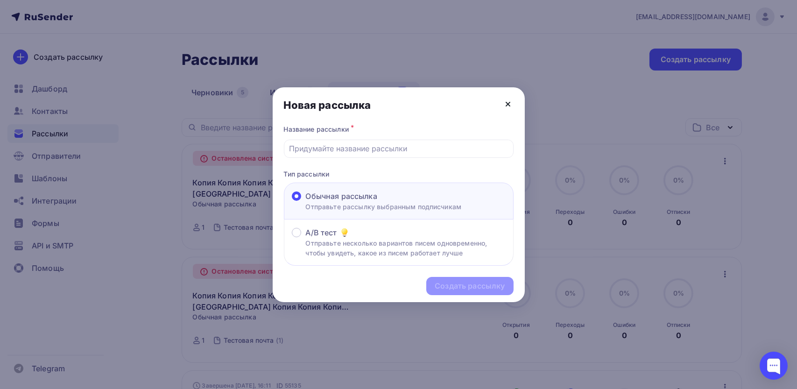
click at [504, 106] on icon at bounding box center [508, 104] width 11 height 11
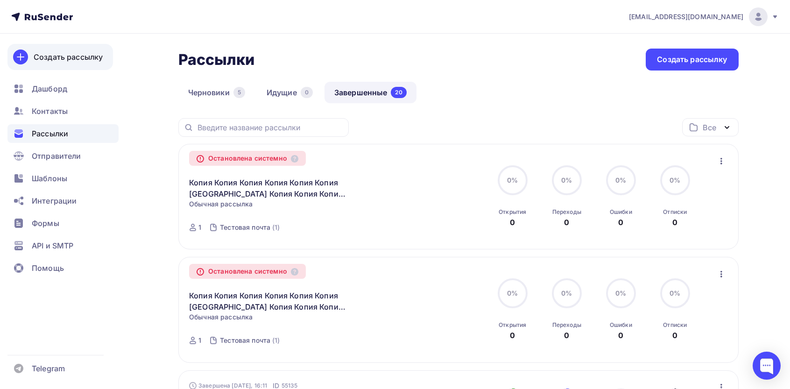
click at [73, 62] on div "Создать рассылку" at bounding box center [68, 56] width 69 height 11
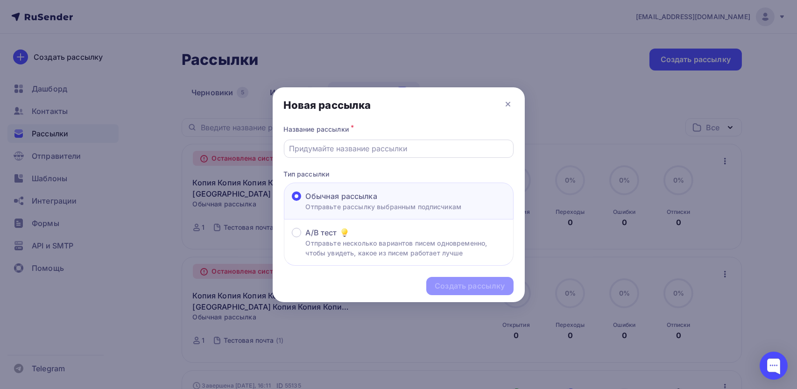
click at [344, 142] on div at bounding box center [399, 149] width 230 height 18
click at [344, 148] on input "text" at bounding box center [398, 148] width 219 height 11
click at [465, 284] on div "Создать рассылку" at bounding box center [470, 286] width 70 height 11
click at [371, 150] on input "1" at bounding box center [398, 148] width 219 height 11
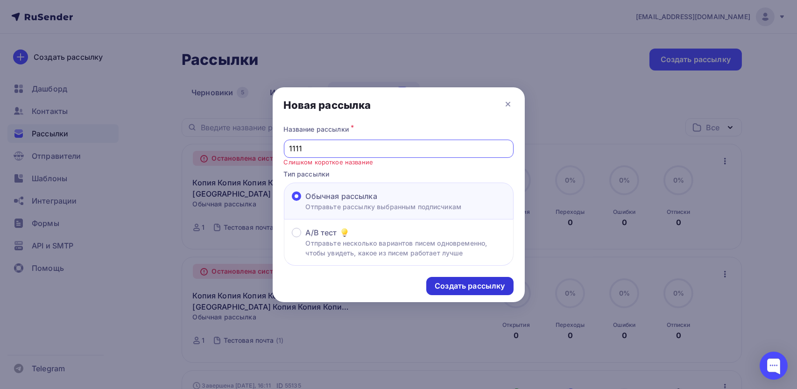
type input "1111"
click at [478, 284] on div "Создать рассылку" at bounding box center [470, 286] width 70 height 11
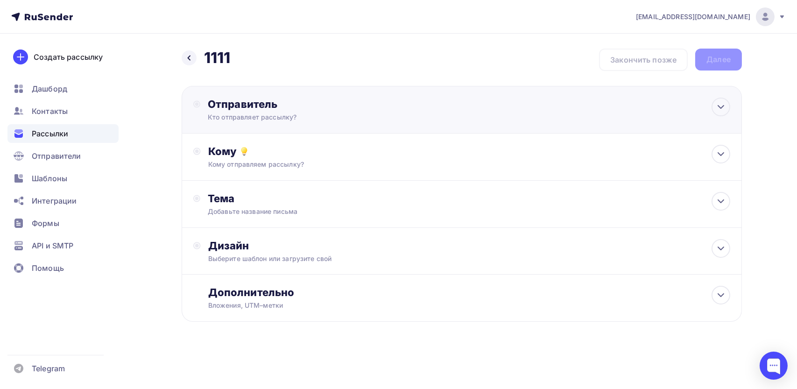
click at [383, 117] on div "Кто отправляет рассылку?" at bounding box center [299, 117] width 182 height 9
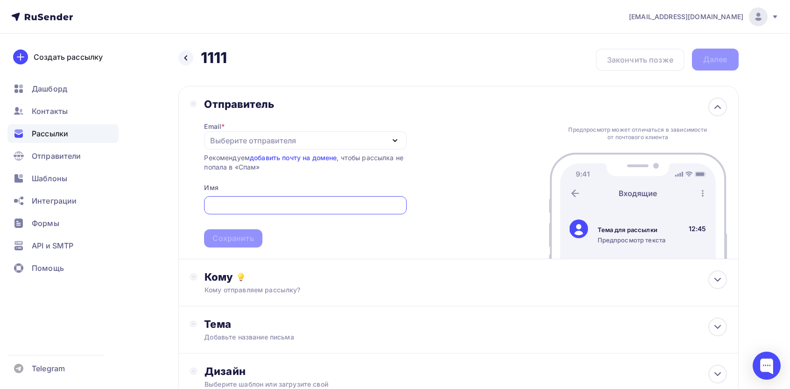
click at [263, 142] on div "Выберите отправителя" at bounding box center [253, 140] width 86 height 11
click at [254, 171] on div "[EMAIL_ADDRESS][DOMAIN_NAME]" at bounding box center [280, 168] width 131 height 11
click at [252, 205] on input "text" at bounding box center [306, 205] width 192 height 11
type input "111111"
click at [244, 231] on div "Сохранить" at bounding box center [233, 238] width 58 height 18
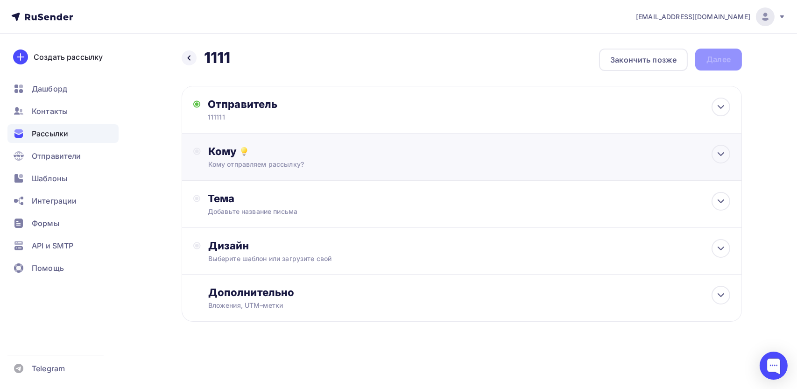
click at [257, 173] on div "Кому Кому отправляем рассылку? Списки получателей Выберите список Все списки id…" at bounding box center [462, 157] width 561 height 47
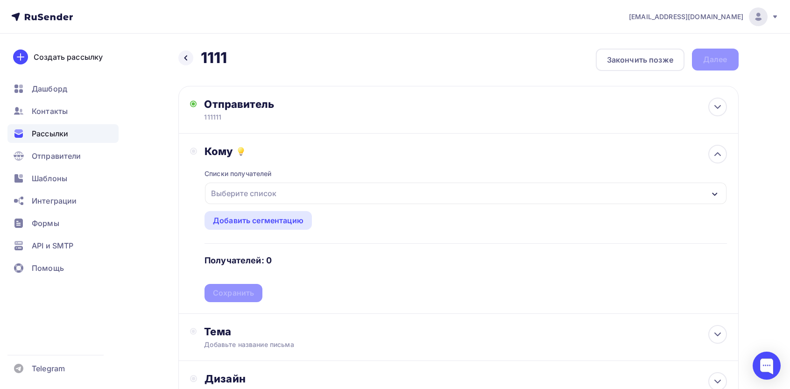
click at [261, 202] on div "Выберите список" at bounding box center [465, 193] width 521 height 21
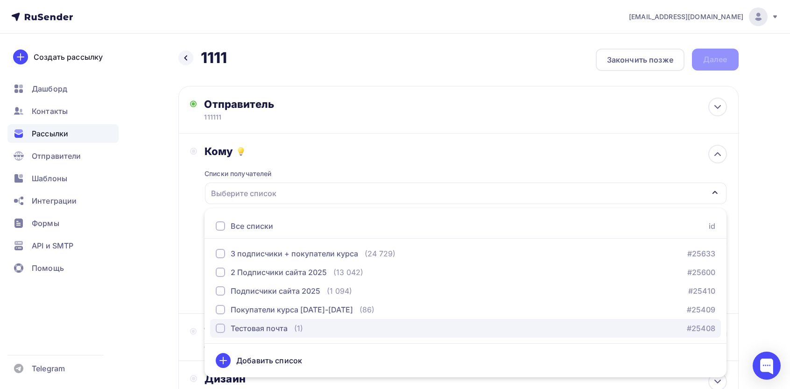
click at [257, 323] on div "Тестовая почта" at bounding box center [259, 328] width 57 height 11
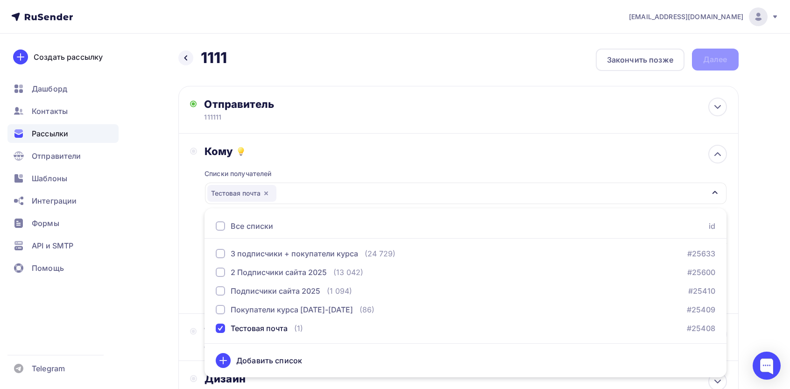
click at [166, 265] on div "Назад 1111 1111 Закончить позже Далее Отправитель 111111 Email * [EMAIL_ADDRESS…" at bounding box center [396, 275] width 766 height 482
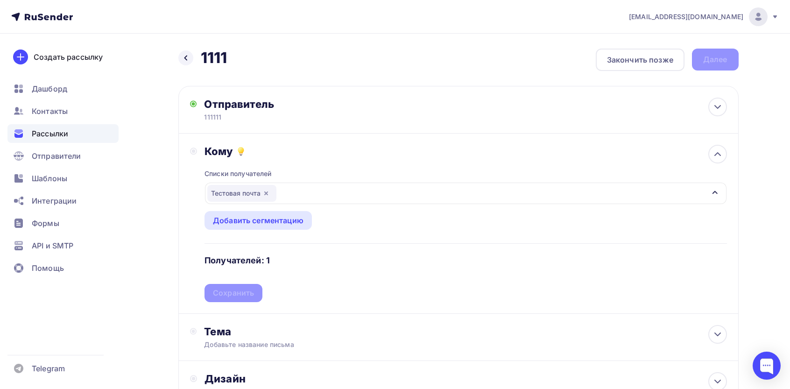
click at [250, 295] on div "Списки получателей Тестовая почта Все списки id 3 подписчики + покупатели курса…" at bounding box center [466, 230] width 522 height 144
drag, startPoint x: 241, startPoint y: 295, endPoint x: 246, endPoint y: 320, distance: 25.1
click at [241, 295] on div "Сохранить" at bounding box center [233, 293] width 41 height 11
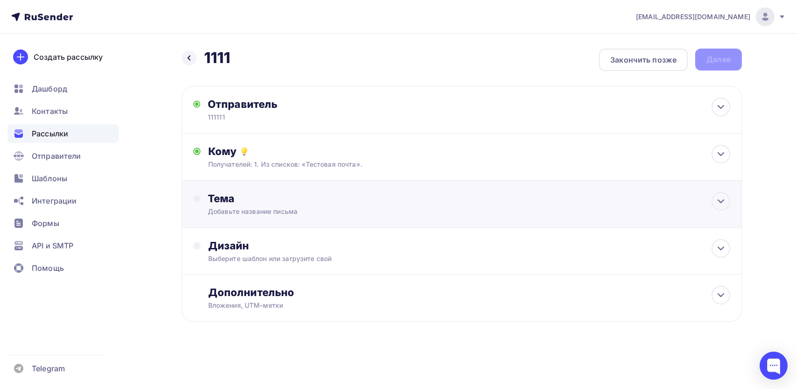
click at [259, 211] on div "Добавьте название письма" at bounding box center [291, 211] width 166 height 9
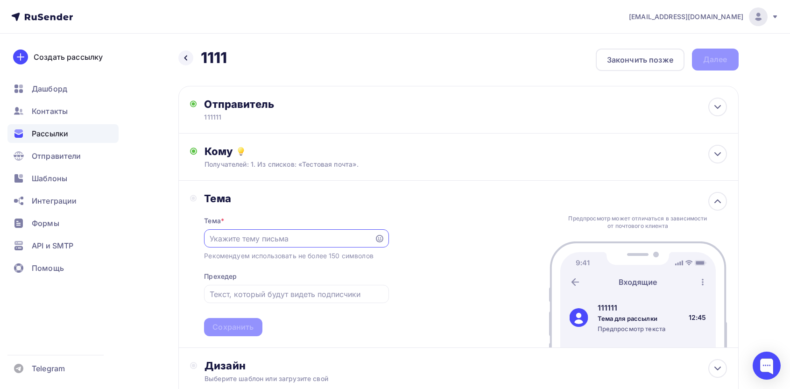
click at [277, 238] on input "text" at bounding box center [290, 238] width 160 height 11
click at [640, 229] on div "Предпросмотр может отличаться в зависимости от почтового клиента" at bounding box center [638, 222] width 144 height 15
copy div "Предпросмотр может отличаться в зависимости от почтового клиента"
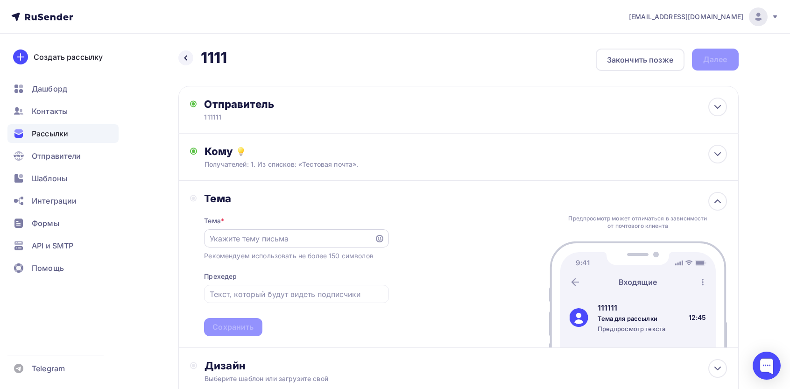
click at [312, 245] on div at bounding box center [296, 238] width 185 height 18
click at [318, 234] on input "text" at bounding box center [290, 238] width 160 height 11
paste input "Предпросмотр может отличаться в зависимости от почтового клиента"
type input "Предпросмотр может отличаться в зависимости от почтового клиента"
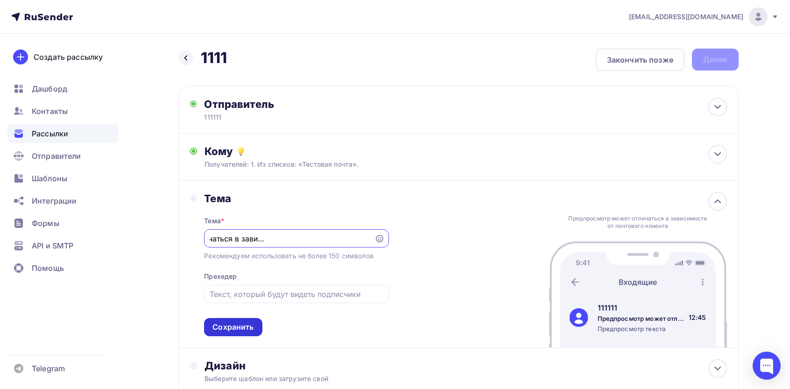
click at [237, 327] on div "Сохранить" at bounding box center [233, 327] width 41 height 11
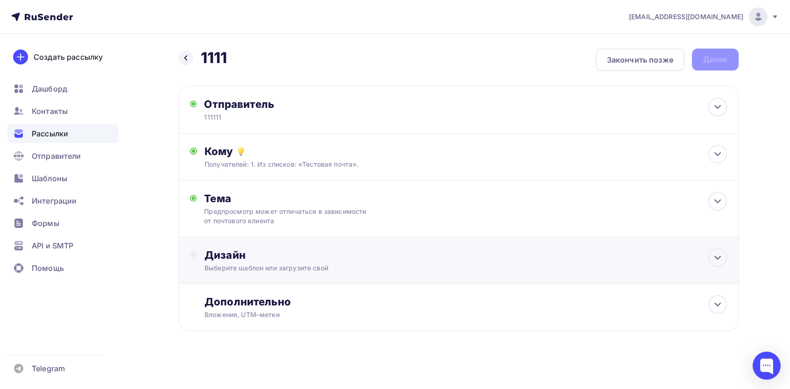
click at [281, 262] on div "Дизайн Выберите шаблон или загрузите свой" at bounding box center [466, 261] width 522 height 24
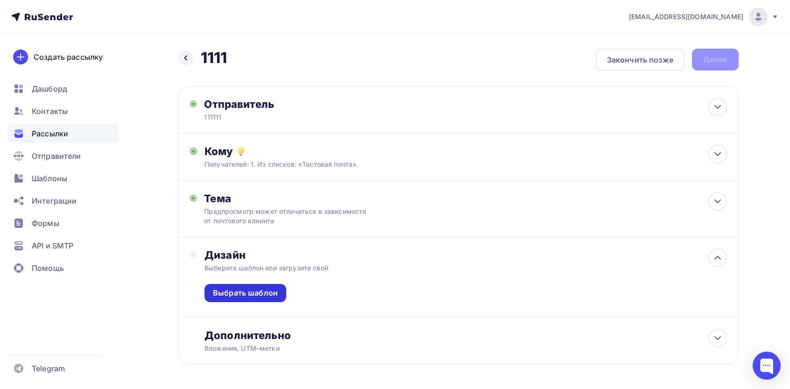
click at [272, 291] on div "Выбрать шаблон" at bounding box center [245, 293] width 65 height 11
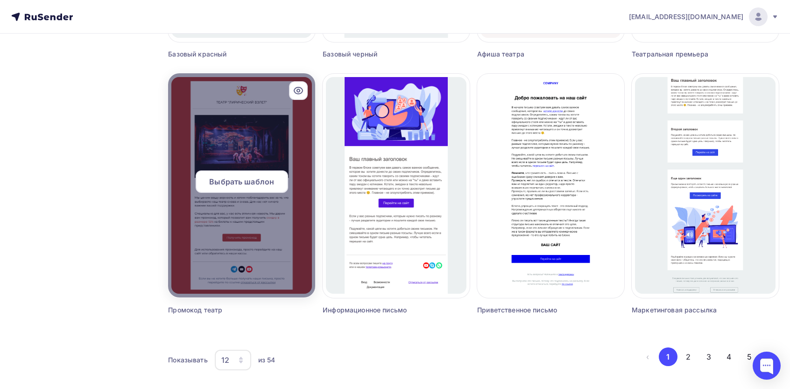
scroll to position [568, 0]
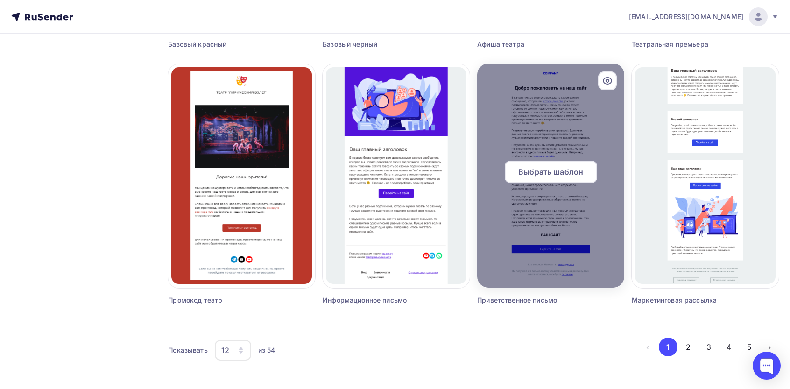
click at [568, 169] on span "Выбрать шаблон" at bounding box center [550, 171] width 65 height 11
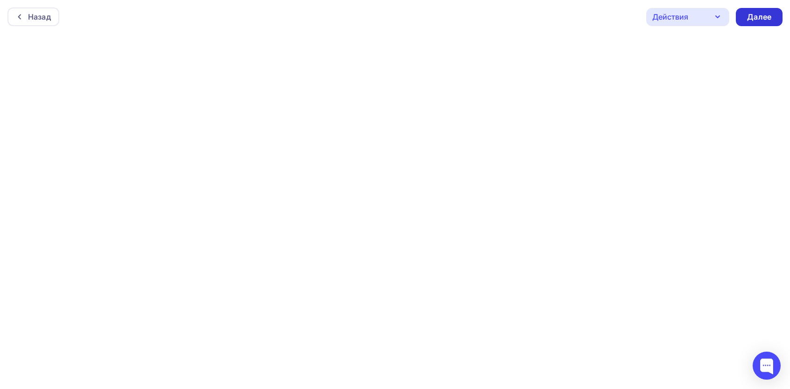
click at [759, 24] on div "Далее" at bounding box center [759, 17] width 47 height 18
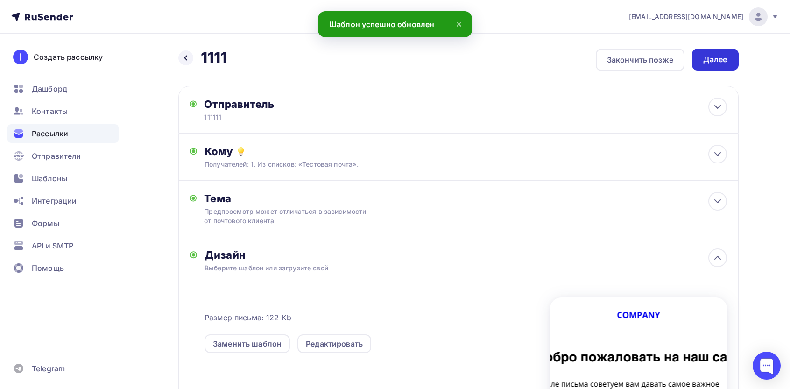
click at [726, 60] on div "Далее" at bounding box center [715, 59] width 24 height 11
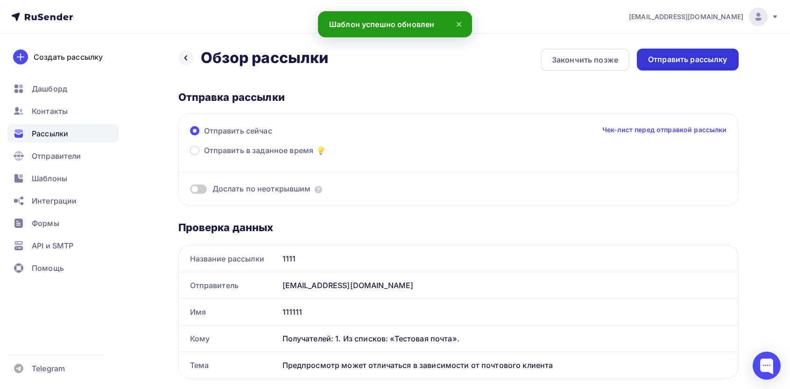
click at [711, 66] on div "Отправить рассылку" at bounding box center [688, 60] width 102 height 22
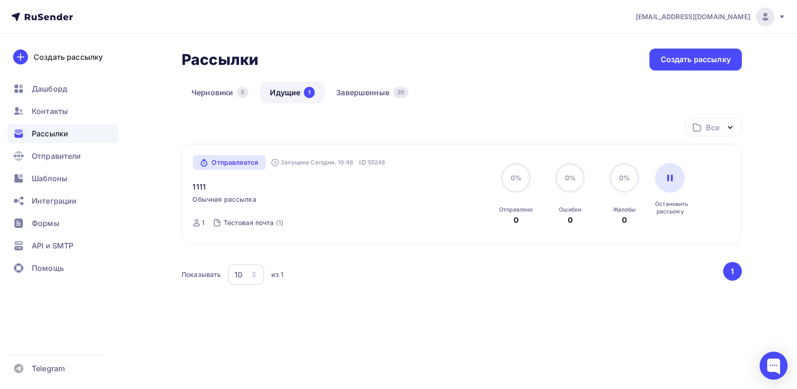
click at [241, 162] on div "Отправляется" at bounding box center [229, 162] width 73 height 15
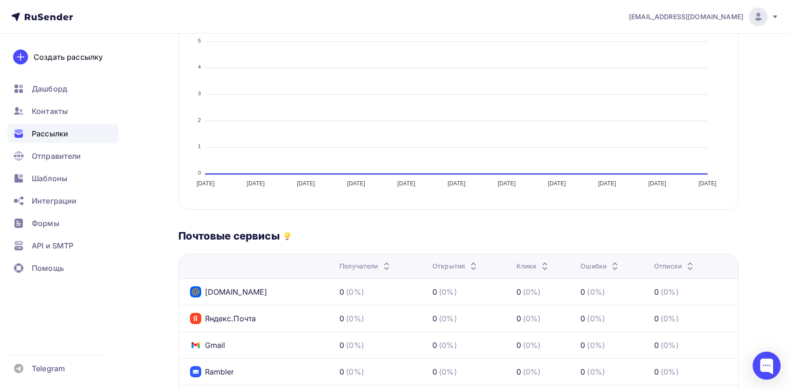
scroll to position [374, 0]
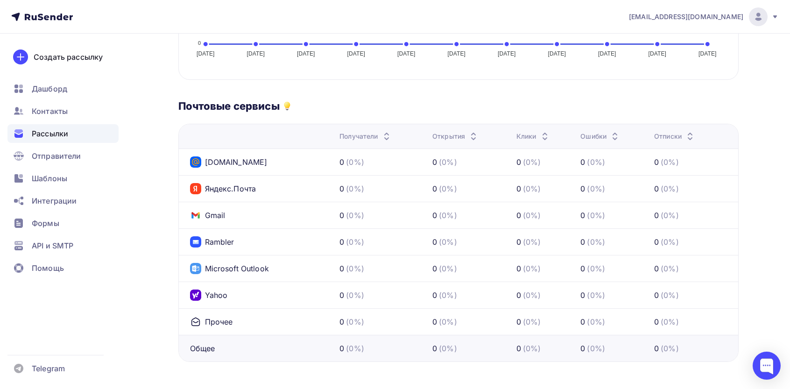
click at [753, 32] on nav "kuzminykha.sagida1994@mail.ru Аккаунт Тарифы Выйти Создать рассылку Дашборд Кон…" at bounding box center [395, 17] width 790 height 34
click at [762, 11] on img at bounding box center [758, 16] width 11 height 11
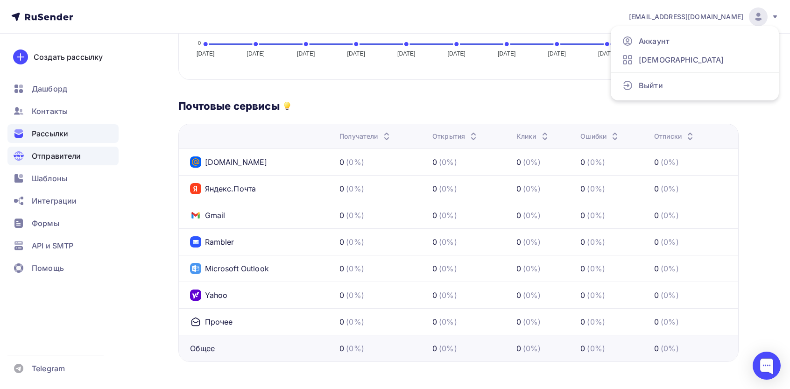
click at [61, 160] on span "Отправители" at bounding box center [57, 155] width 50 height 11
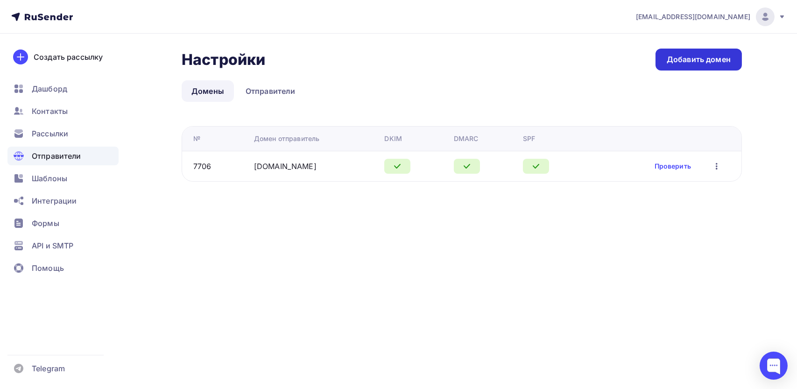
click at [686, 59] on div "Добавить домен" at bounding box center [699, 59] width 64 height 11
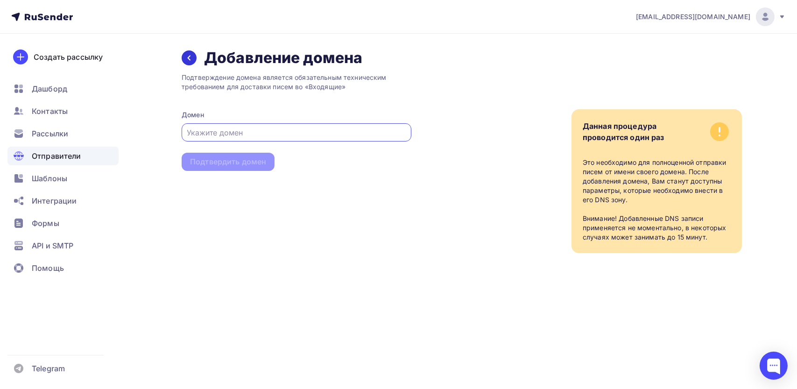
click at [189, 57] on icon at bounding box center [188, 57] width 7 height 7
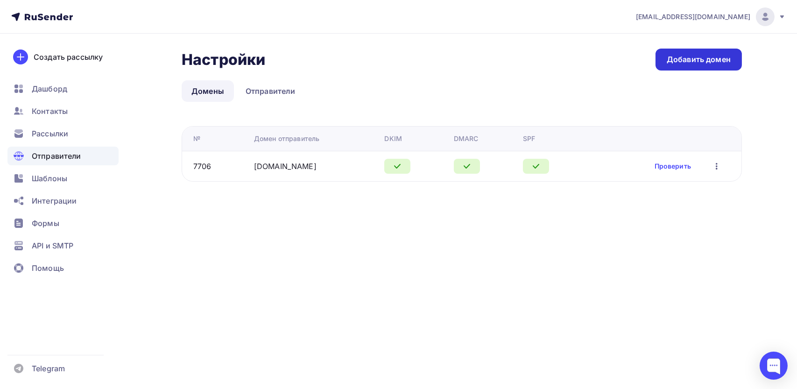
click at [684, 63] on div "Добавить домен" at bounding box center [699, 59] width 64 height 11
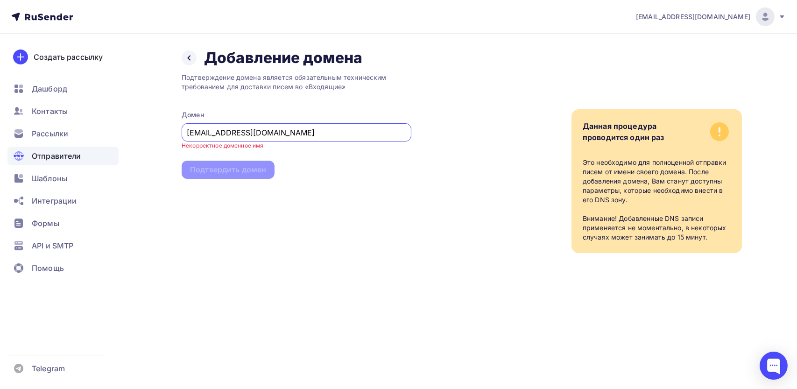
drag, startPoint x: 199, startPoint y: 134, endPoint x: 169, endPoint y: 135, distance: 29.9
click at [169, 135] on div "Назад Добавление домена Добавление домена Подтверждение домена является обязате…" at bounding box center [399, 162] width 766 height 257
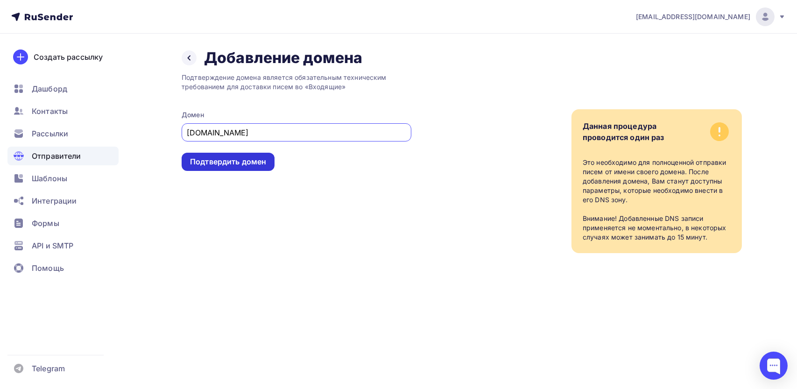
type input "svgvg.ru"
click at [230, 159] on div "Подтвердить домен" at bounding box center [228, 161] width 76 height 11
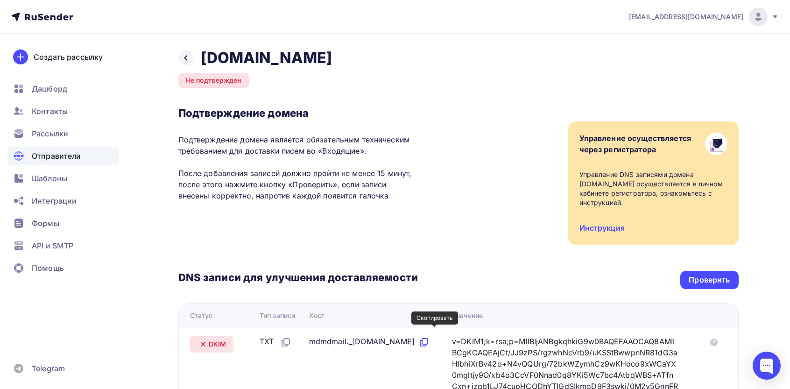
click at [430, 337] on icon at bounding box center [424, 342] width 11 height 11
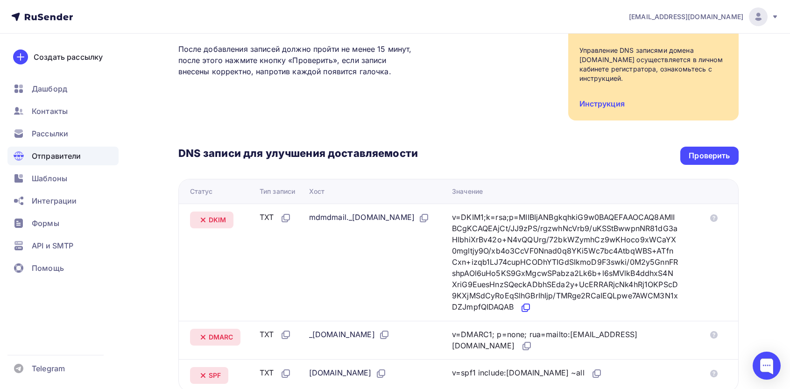
click at [532, 302] on icon at bounding box center [525, 307] width 11 height 11
click at [382, 329] on icon at bounding box center [384, 334] width 11 height 11
click at [523, 344] on icon at bounding box center [526, 347] width 6 height 6
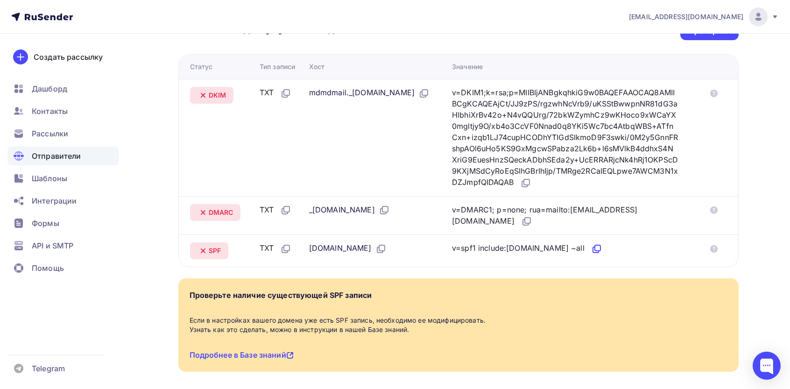
click at [591, 243] on icon at bounding box center [596, 248] width 11 height 11
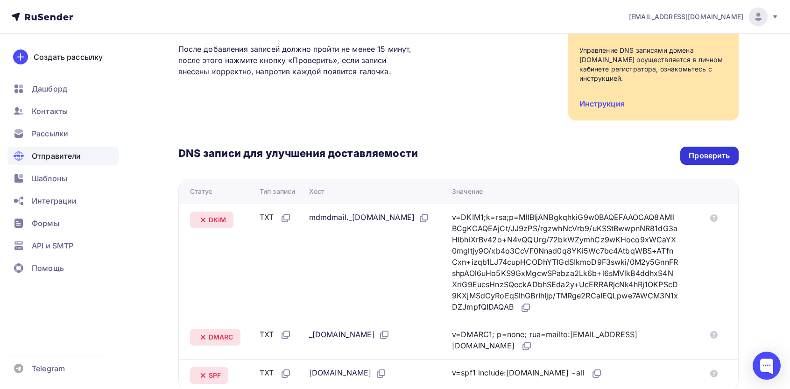
click at [697, 150] on div "Проверить" at bounding box center [709, 155] width 41 height 11
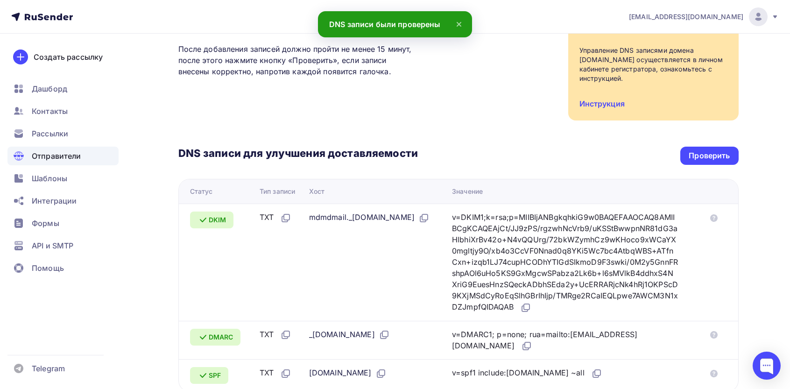
click at [72, 156] on span "Отправители" at bounding box center [57, 155] width 50 height 11
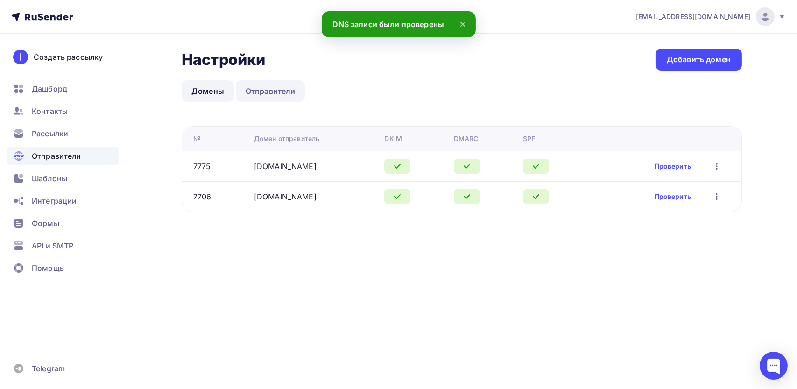
click at [278, 94] on link "Отправители" at bounding box center [271, 90] width 70 height 21
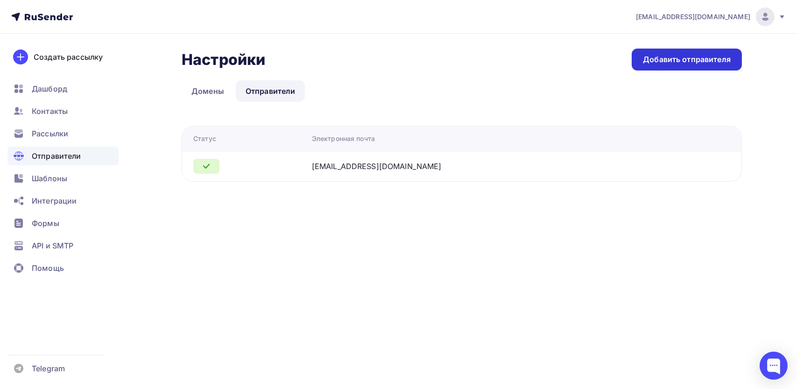
click at [709, 58] on div "Добавить отправителя" at bounding box center [687, 59] width 88 height 11
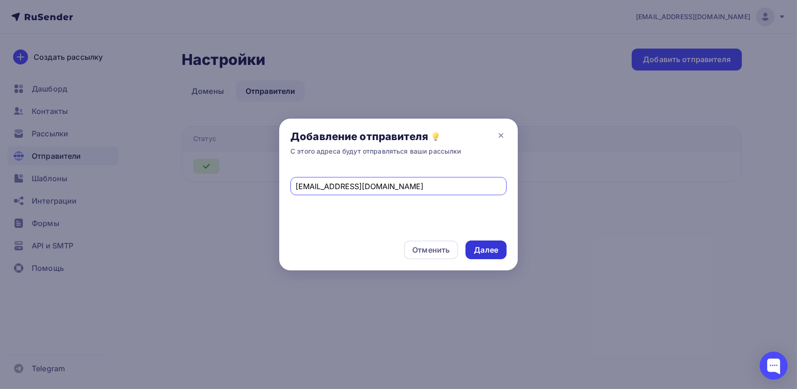
type input "info@svgvg.ru"
click at [479, 250] on div "Далее" at bounding box center [486, 250] width 24 height 11
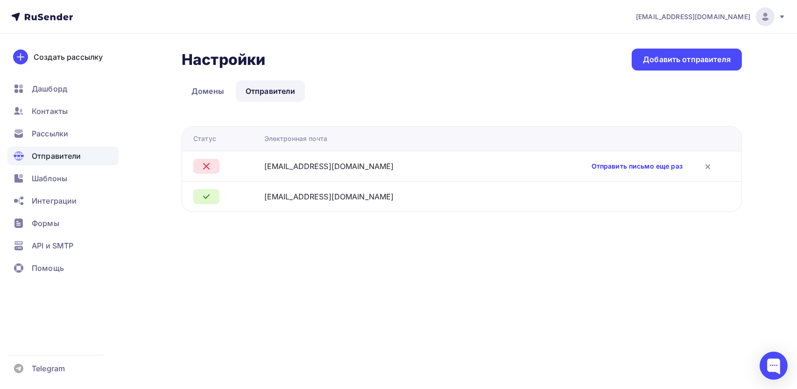
click at [592, 168] on link "Отправить письмо еще раз" at bounding box center [637, 166] width 91 height 9
click at [592, 160] on div "Отправить письмо еще раз" at bounding box center [657, 166] width 131 height 12
click at [534, 174] on td "Отправить письмо еще раз" at bounding box center [618, 166] width 248 height 30
click at [592, 169] on link "Отправить письмо еще раз" at bounding box center [637, 166] width 91 height 9
click at [592, 164] on link "Отправить письмо еще раз" at bounding box center [637, 166] width 91 height 9
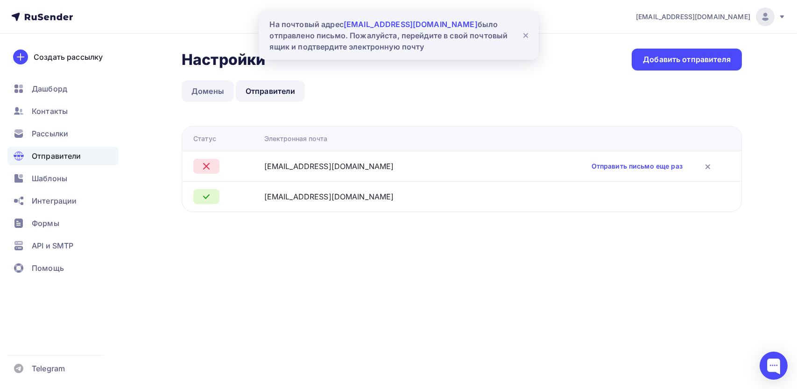
click at [209, 84] on link "Домены" at bounding box center [208, 90] width 52 height 21
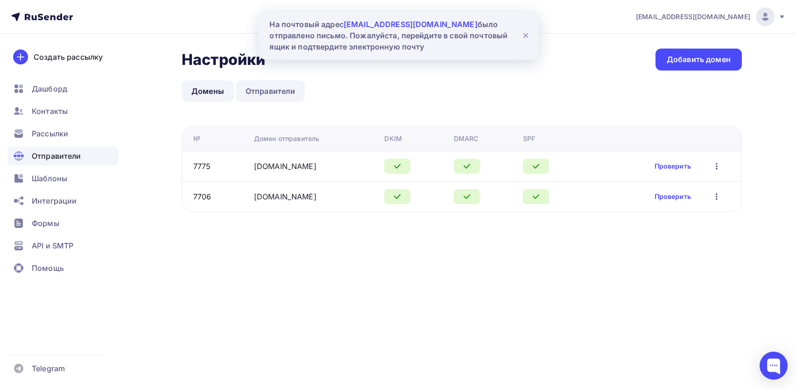
click at [269, 94] on link "Отправители" at bounding box center [271, 90] width 70 height 21
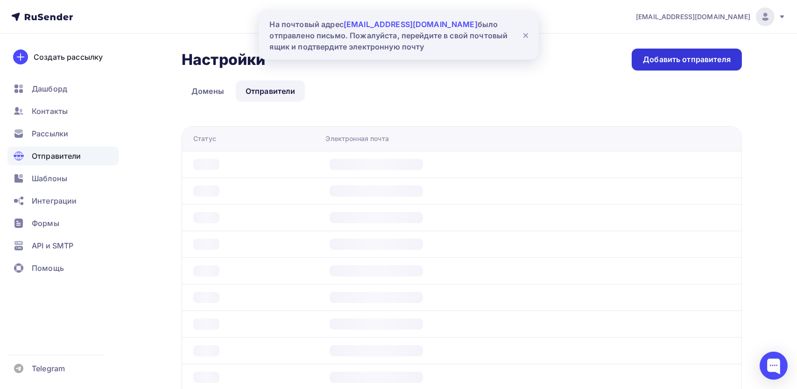
click at [726, 49] on div "Добавить отправителя" at bounding box center [687, 60] width 110 height 22
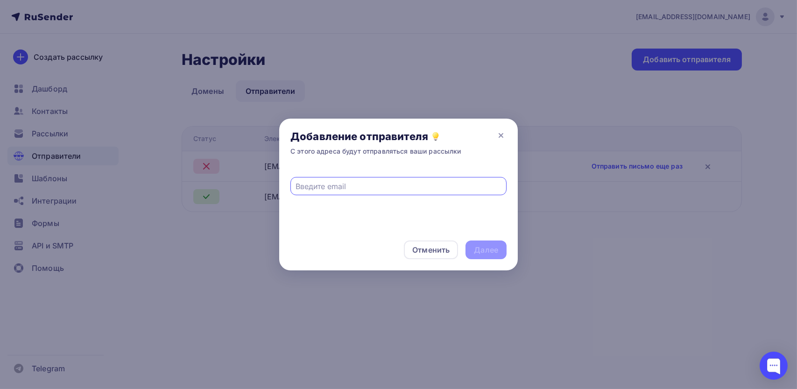
paste input "info@ivankosezon.online"
type input "info@ivankosezon.online"
click at [403, 126] on div "Добавление отправителя С этого адреса будут отправляться ваши рассылки" at bounding box center [398, 143] width 239 height 49
click at [488, 251] on div "Далее" at bounding box center [486, 250] width 24 height 11
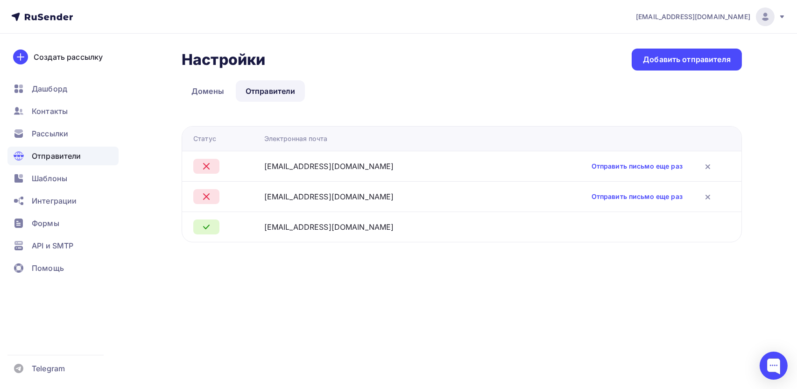
click at [592, 161] on div "Отправить письмо еще раз" at bounding box center [657, 166] width 131 height 12
click at [592, 168] on link "Отправить письмо еще раз" at bounding box center [637, 166] width 91 height 9
click at [50, 112] on span "Контакты" at bounding box center [50, 111] width 36 height 11
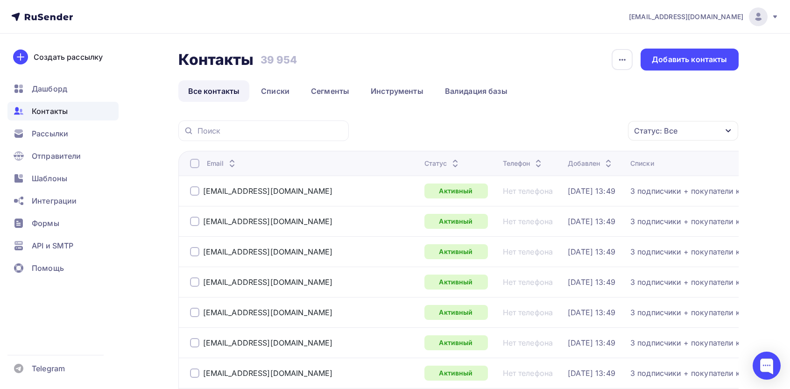
click at [678, 123] on div "Статус: Все" at bounding box center [683, 131] width 110 height 20
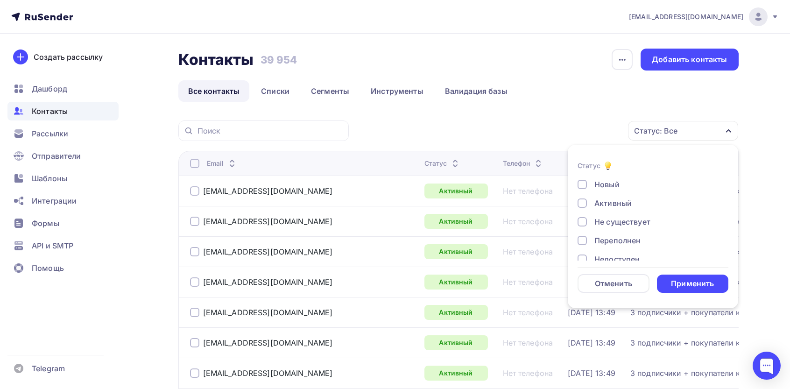
click at [615, 218] on div "Не существует" at bounding box center [623, 221] width 56 height 11
click at [612, 194] on div "Недоступен" at bounding box center [617, 191] width 45 height 11
click at [612, 212] on div "Отписан" at bounding box center [611, 210] width 32 height 11
click at [605, 249] on div "Жалоба" at bounding box center [609, 247] width 29 height 11
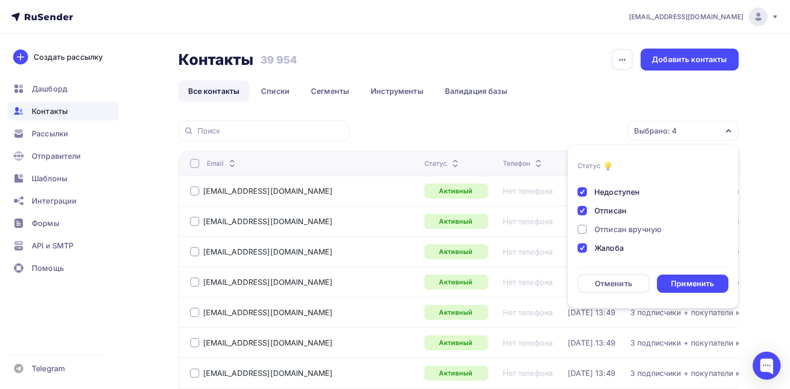
click at [629, 234] on div "Новый Активный Не существует Переполнен Недоступен Отписан Отписан вручную Жало…" at bounding box center [653, 183] width 151 height 142
click at [630, 227] on div "Отписан вручную" at bounding box center [628, 229] width 67 height 11
click at [684, 278] on div "Применить" at bounding box center [692, 283] width 43 height 11
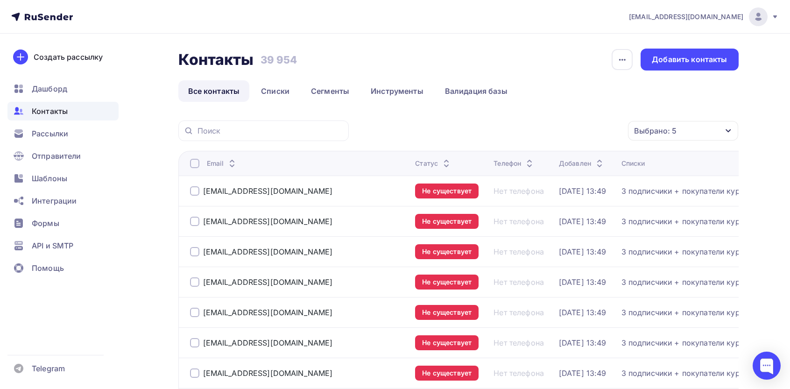
click at [193, 162] on div at bounding box center [194, 163] width 9 height 9
click at [653, 133] on div "Выбрано: 5" at bounding box center [655, 130] width 43 height 11
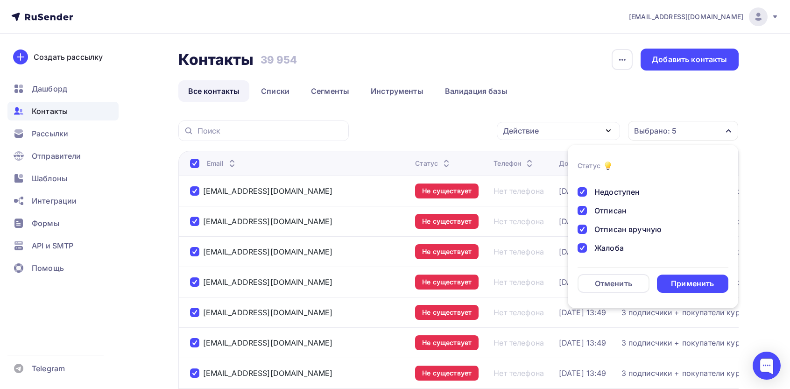
click at [585, 76] on div "Контакты Контакты 39 954 39 954 История импорта Добавить контакты Все контакты …" at bounding box center [458, 75] width 561 height 53
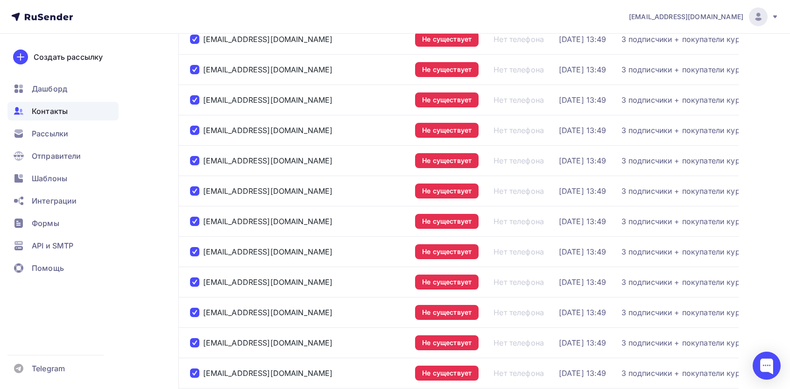
scroll to position [0, 0]
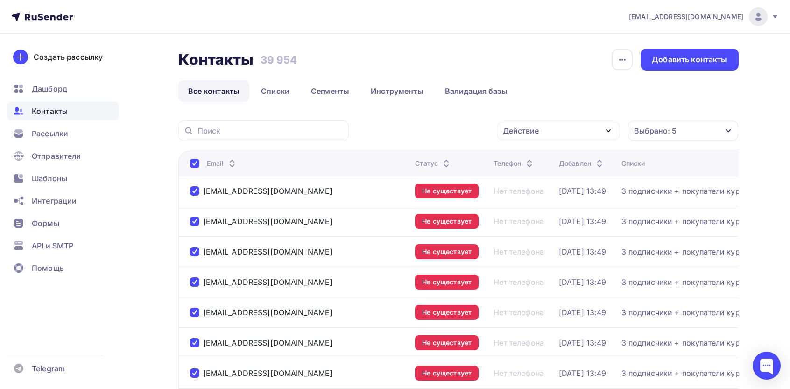
click at [506, 135] on div "Действие" at bounding box center [521, 130] width 36 height 11
click at [471, 125] on div "Действие Добавить в списки Исключить из списка Удалить Выбрано: 5 Статус Новый …" at bounding box center [546, 131] width 383 height 21
click at [194, 162] on div at bounding box center [194, 163] width 9 height 9
click at [189, 163] on th "Email" at bounding box center [295, 163] width 234 height 25
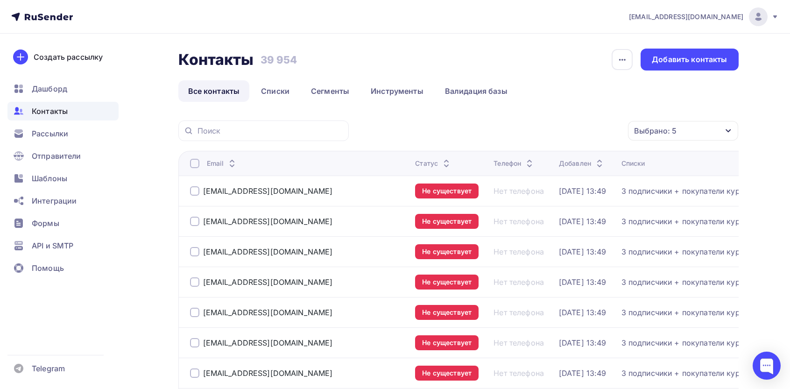
click at [197, 161] on div at bounding box center [194, 163] width 9 height 9
click at [663, 133] on div "Выбрано: 5" at bounding box center [655, 130] width 43 height 11
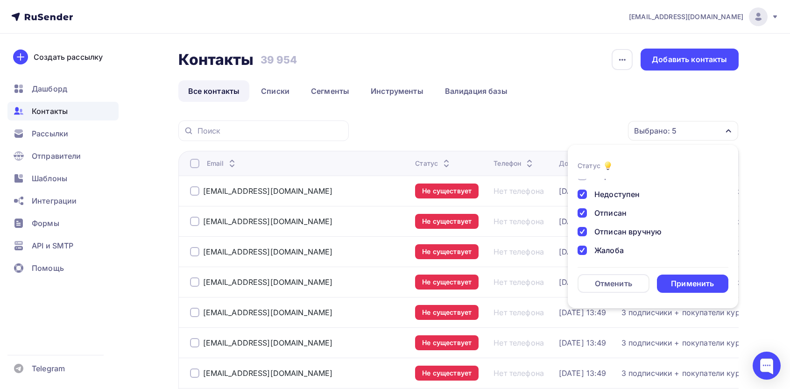
scroll to position [67, 0]
click at [452, 126] on div "Выбрано: 5 Статус Новый Активный Не существует Переполнен Недоступен Отписан От…" at bounding box center [546, 131] width 383 height 21
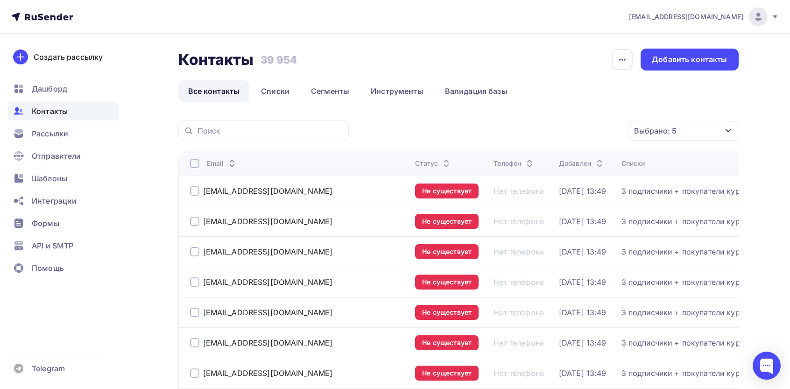
click at [193, 162] on div at bounding box center [194, 163] width 9 height 9
click at [532, 132] on div "Действие" at bounding box center [521, 130] width 36 height 11
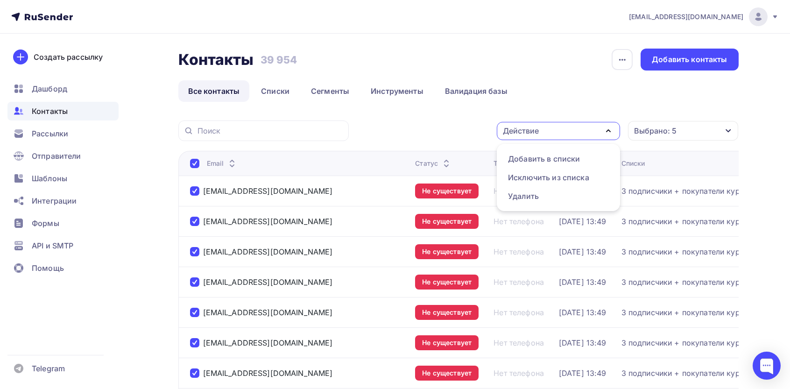
click at [437, 121] on div "Действие Добавить в списки Исключить из списка Удалить Выбрано: 5 Статус Новый …" at bounding box center [546, 131] width 383 height 21
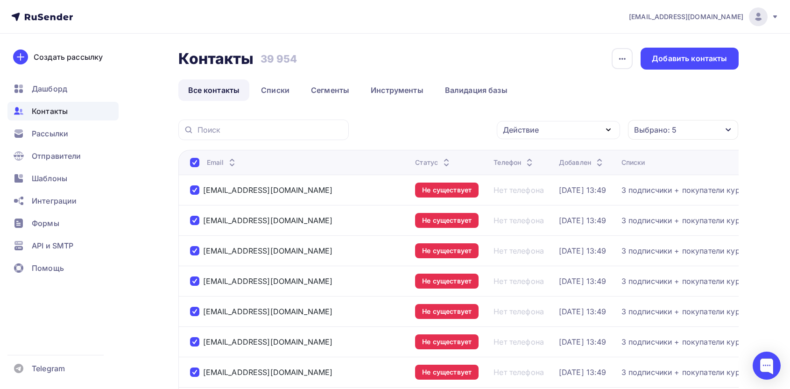
scroll to position [0, 0]
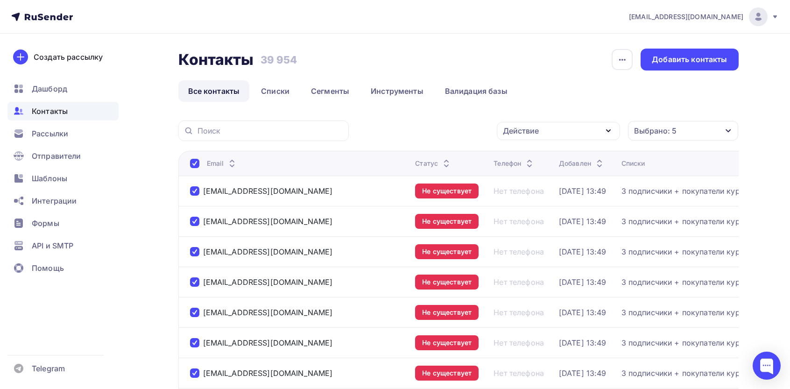
click at [567, 124] on div "Действие" at bounding box center [558, 131] width 123 height 18
click at [569, 99] on ul "Все контакты Списки Сегменты Инструменты Валидация базы" at bounding box center [458, 90] width 561 height 21
click at [372, 94] on link "Инструменты" at bounding box center [397, 90] width 72 height 21
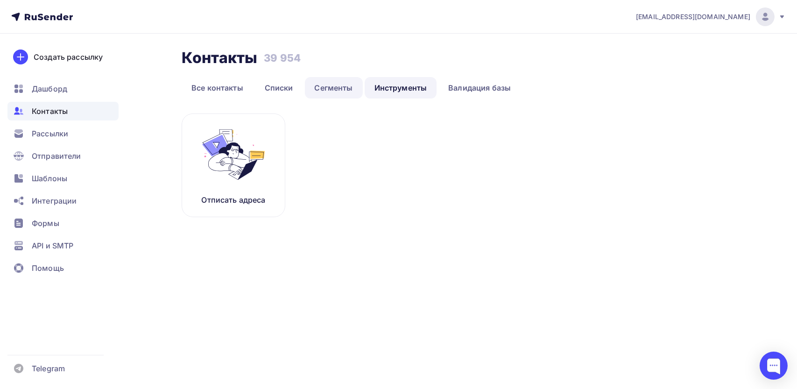
click at [330, 92] on link "Сегменты" at bounding box center [334, 87] width 58 height 21
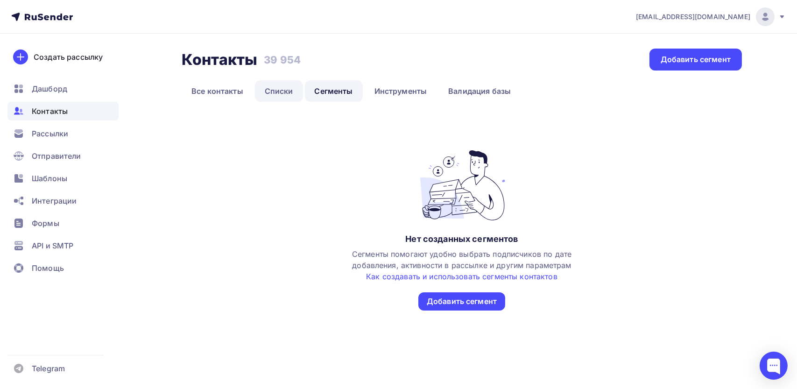
click at [262, 87] on link "Списки" at bounding box center [279, 90] width 48 height 21
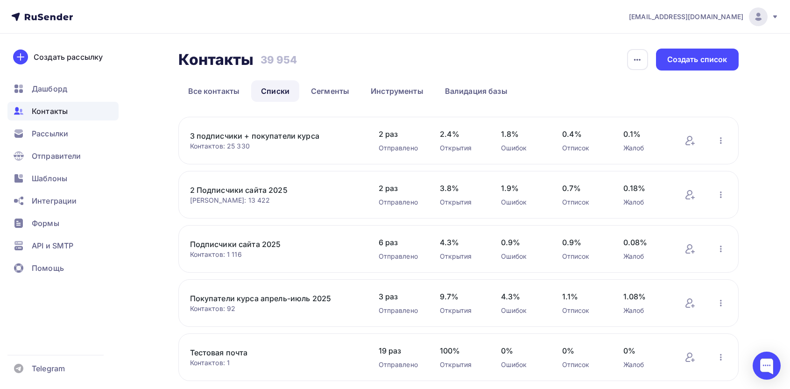
click at [232, 136] on link "3 подписчики + покупатели курса" at bounding box center [269, 135] width 159 height 11
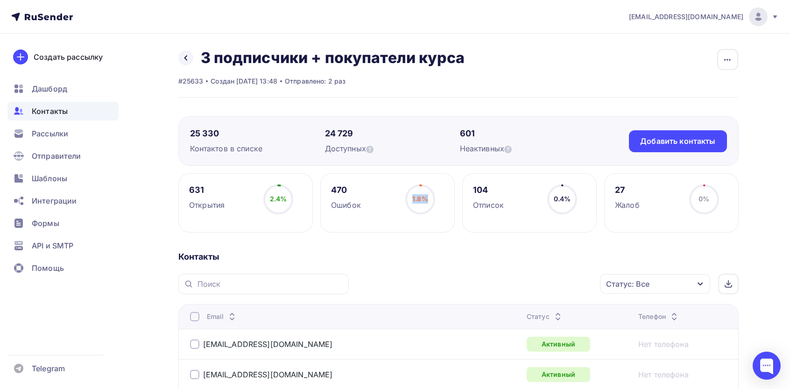
click at [427, 199] on div "1.8%" at bounding box center [420, 200] width 30 height 30
click at [702, 276] on div "Статус: Все" at bounding box center [655, 284] width 110 height 20
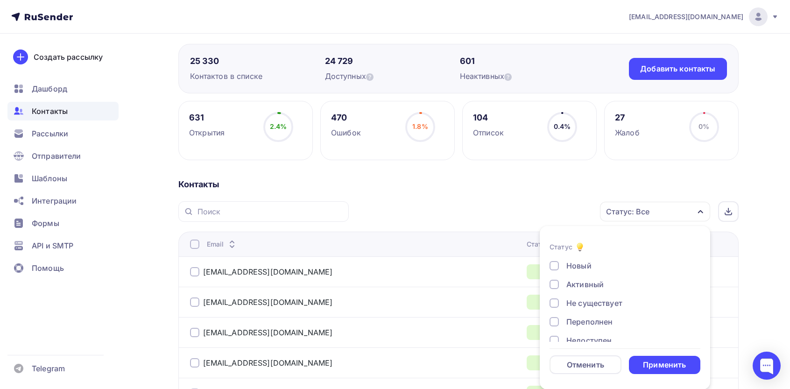
click at [580, 305] on div "Не существует" at bounding box center [595, 303] width 56 height 11
click at [581, 320] on div "Переполнен" at bounding box center [590, 321] width 46 height 11
click at [573, 277] on div "Недоступен" at bounding box center [589, 273] width 45 height 11
click at [570, 291] on div "Отписан" at bounding box center [583, 291] width 32 height 11
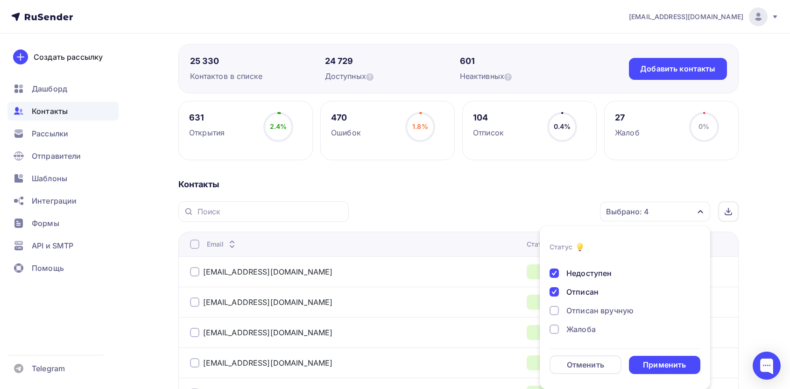
click at [568, 312] on div "Отписан вручную" at bounding box center [600, 310] width 67 height 11
click at [571, 328] on div "Жалоба" at bounding box center [581, 329] width 29 height 11
click at [668, 366] on div "Применить" at bounding box center [664, 365] width 43 height 11
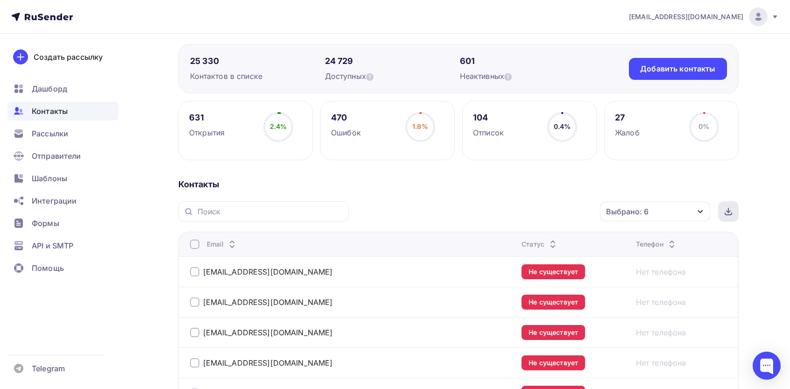
click at [725, 212] on icon at bounding box center [728, 211] width 7 height 7
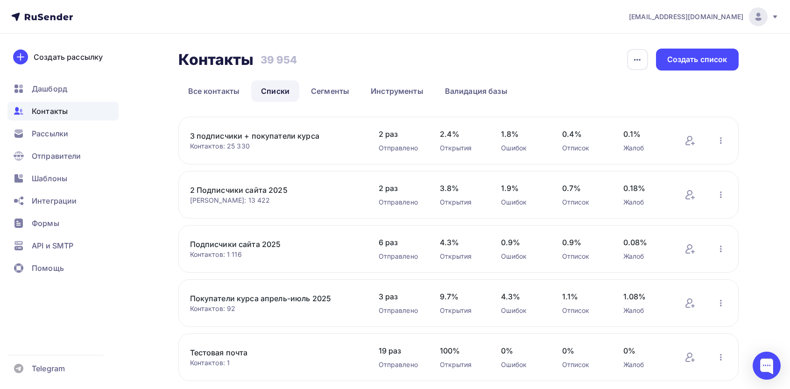
click at [249, 188] on link "2 Подписчики сайта 2025" at bounding box center [269, 190] width 159 height 11
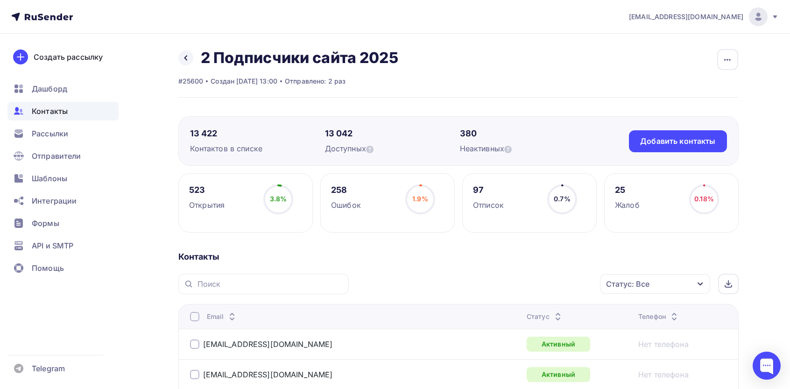
click at [656, 290] on div "Статус: Все" at bounding box center [655, 284] width 110 height 20
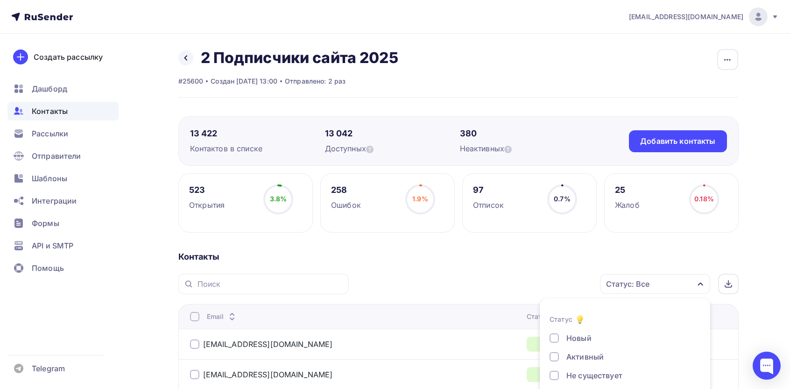
scroll to position [72, 0]
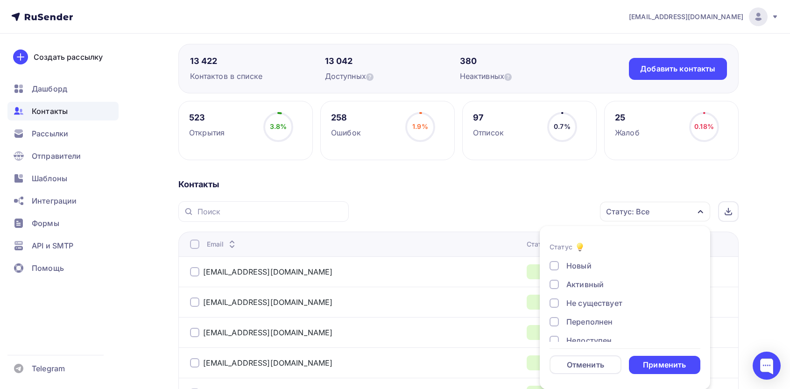
click at [580, 301] on div "Не существует" at bounding box center [595, 303] width 56 height 11
click at [585, 322] on div "Переполнен" at bounding box center [590, 321] width 46 height 11
click at [584, 341] on div "Недоступен" at bounding box center [589, 340] width 45 height 11
click at [582, 288] on div "Отписан" at bounding box center [583, 291] width 32 height 11
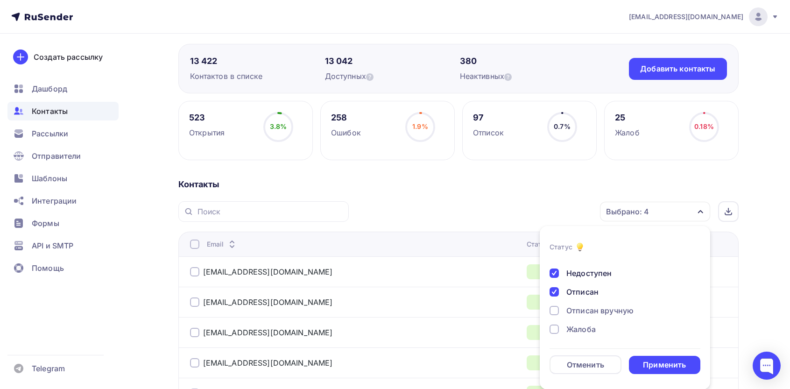
click at [579, 307] on div "Отписан вручную" at bounding box center [600, 310] width 67 height 11
click at [575, 330] on div "Жалоба" at bounding box center [581, 329] width 29 height 11
click at [653, 361] on div "Применить" at bounding box center [664, 365] width 43 height 11
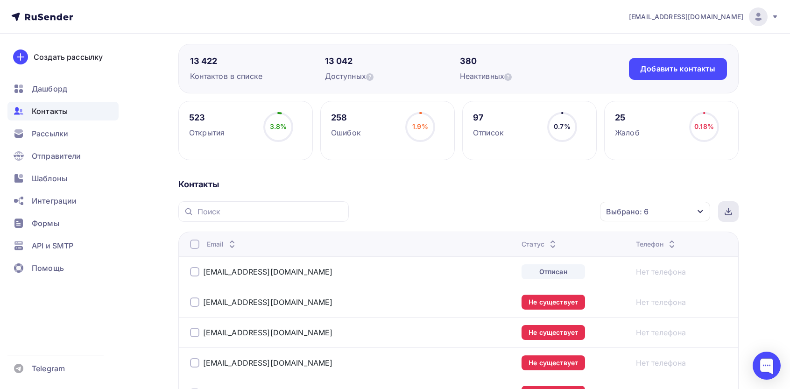
click at [730, 210] on icon at bounding box center [728, 211] width 7 height 7
click at [68, 106] on div "Контакты" at bounding box center [62, 111] width 111 height 19
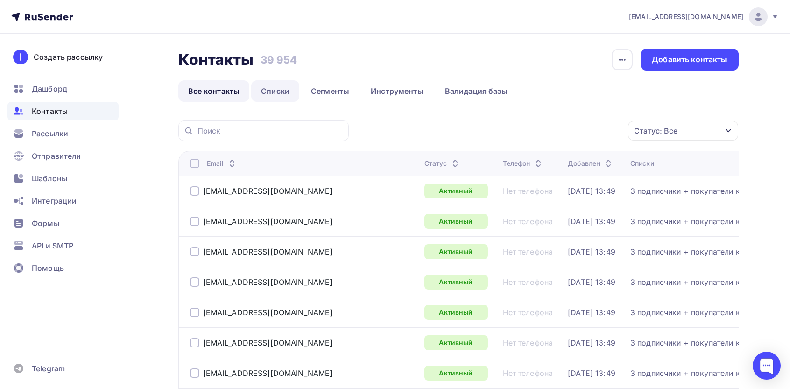
click at [271, 94] on link "Списки" at bounding box center [275, 90] width 48 height 21
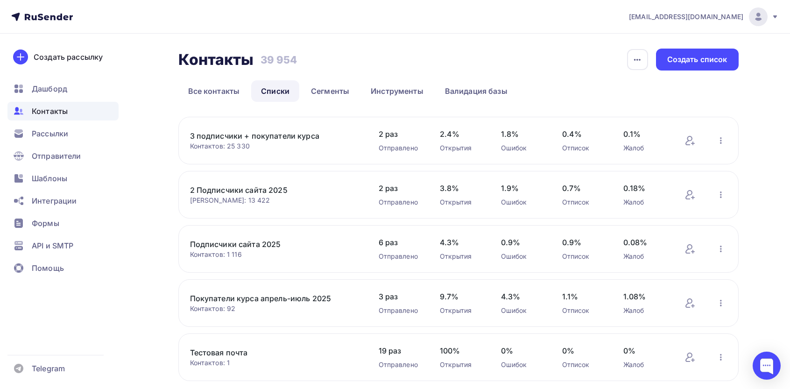
click at [250, 250] on link "Подписчики сайта 2025" at bounding box center [269, 244] width 159 height 11
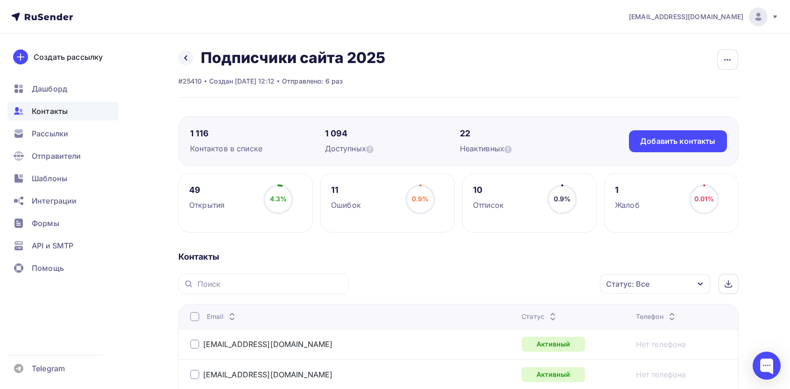
click at [648, 284] on div "Статус: Все" at bounding box center [627, 283] width 43 height 11
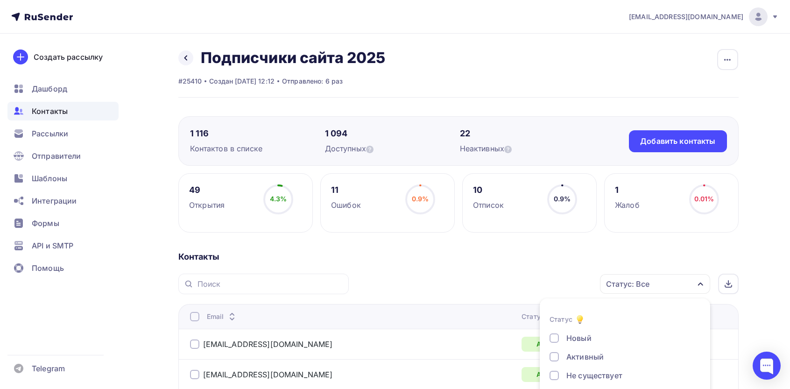
scroll to position [72, 0]
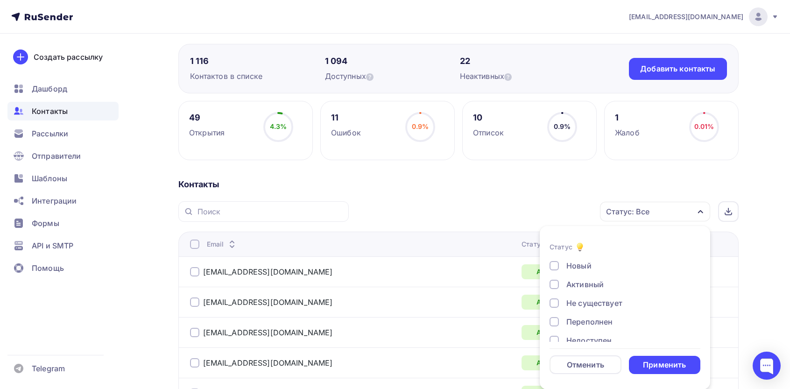
click at [586, 299] on div "Не существует" at bounding box center [595, 303] width 56 height 11
click at [577, 272] on div "Недоступен" at bounding box center [589, 273] width 45 height 11
click at [576, 291] on div "Отписан" at bounding box center [583, 291] width 32 height 11
click at [574, 307] on div "Отписан вручную" at bounding box center [600, 310] width 67 height 11
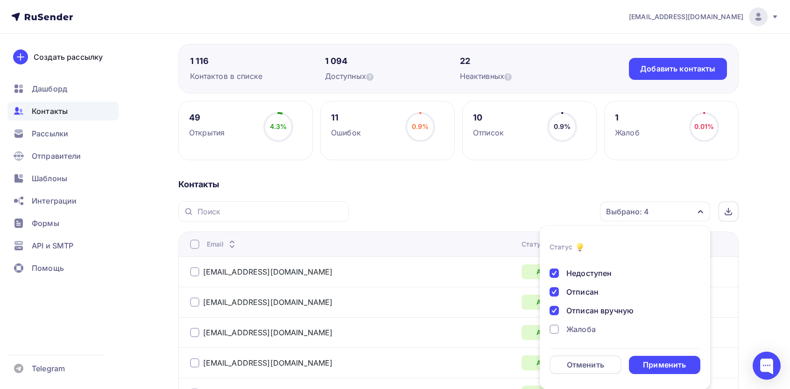
click at [568, 331] on div "Жалоба" at bounding box center [581, 329] width 29 height 11
click at [649, 359] on div "Применить" at bounding box center [665, 365] width 72 height 18
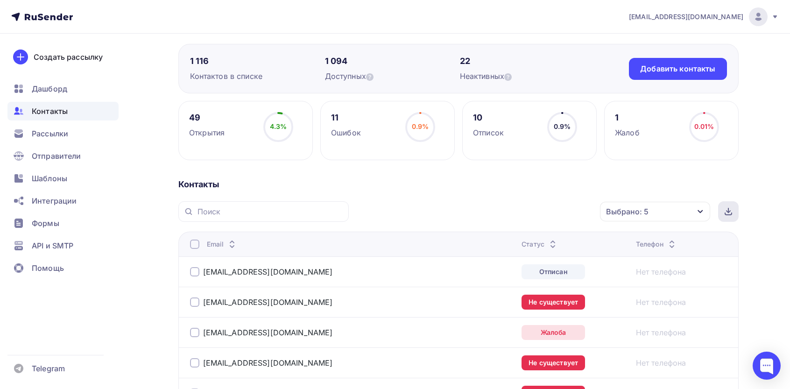
click at [729, 212] on icon at bounding box center [729, 210] width 0 height 4
click at [61, 113] on span "Контакты" at bounding box center [50, 111] width 36 height 11
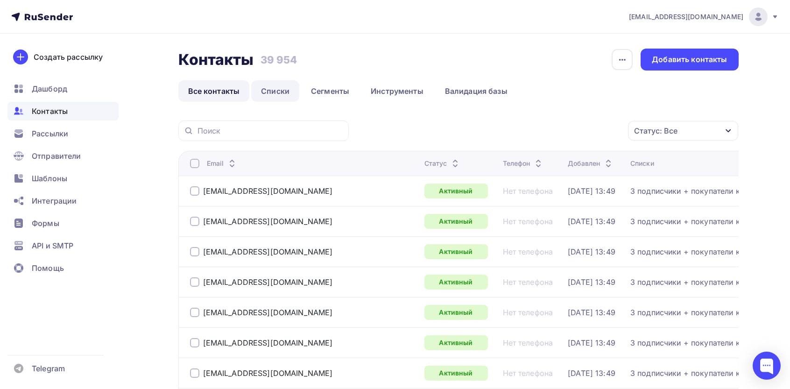
click at [274, 92] on link "Списки" at bounding box center [275, 90] width 48 height 21
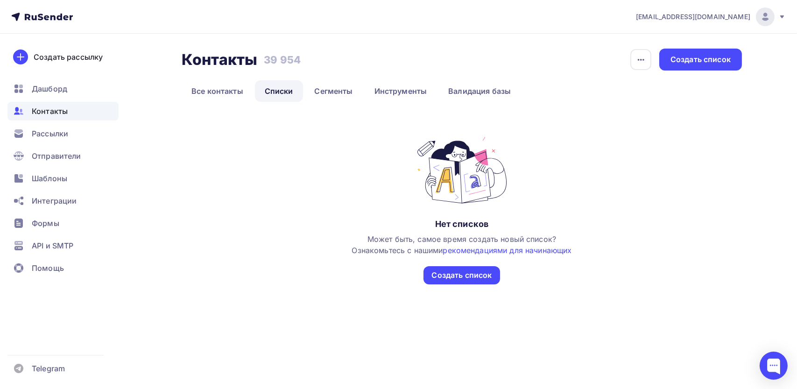
click at [288, 96] on link "Списки" at bounding box center [279, 90] width 48 height 21
click at [213, 89] on link "Все контакты" at bounding box center [217, 90] width 71 height 21
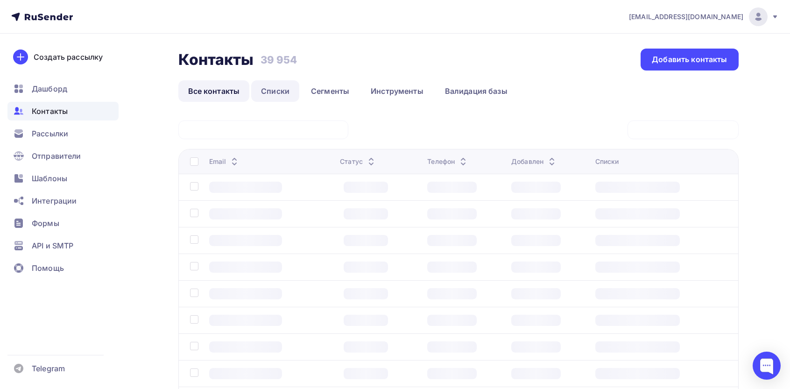
click at [276, 92] on link "Списки" at bounding box center [275, 90] width 48 height 21
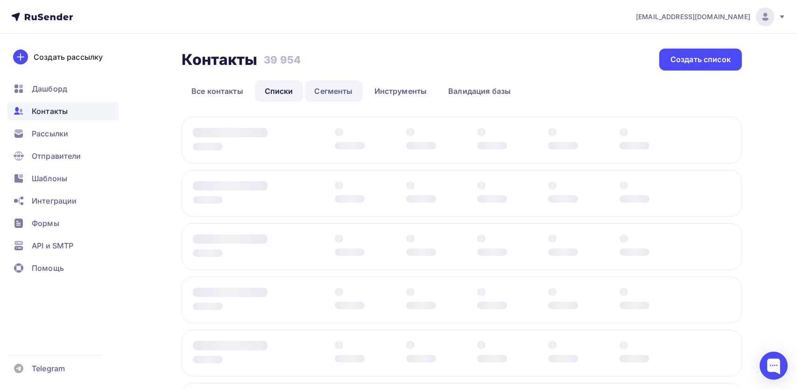
click at [329, 83] on link "Сегменты" at bounding box center [334, 90] width 58 height 21
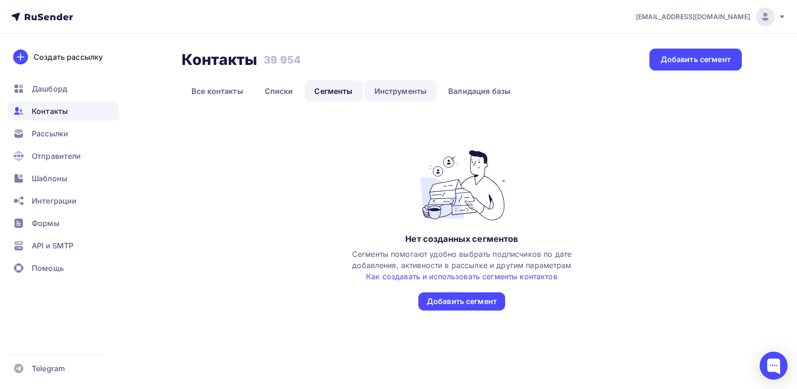
click at [408, 91] on link "Инструменты" at bounding box center [401, 90] width 72 height 21
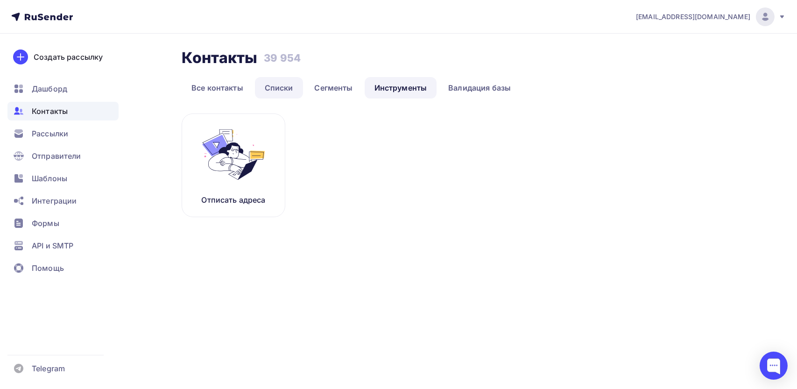
click at [281, 82] on link "Списки" at bounding box center [279, 87] width 48 height 21
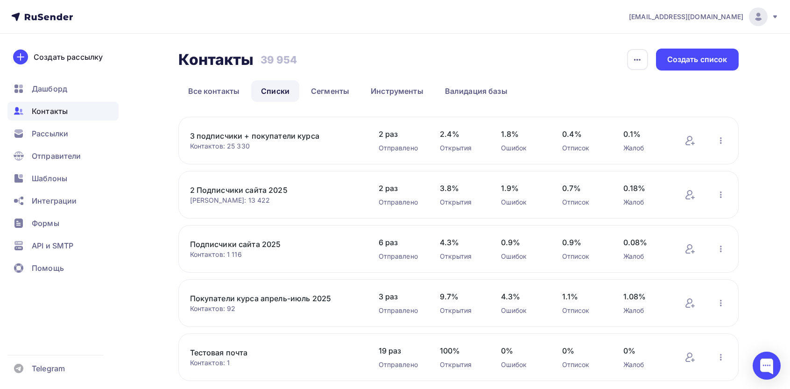
click at [263, 300] on link "Покупатели курса [DATE]-[DATE]" at bounding box center [269, 298] width 159 height 11
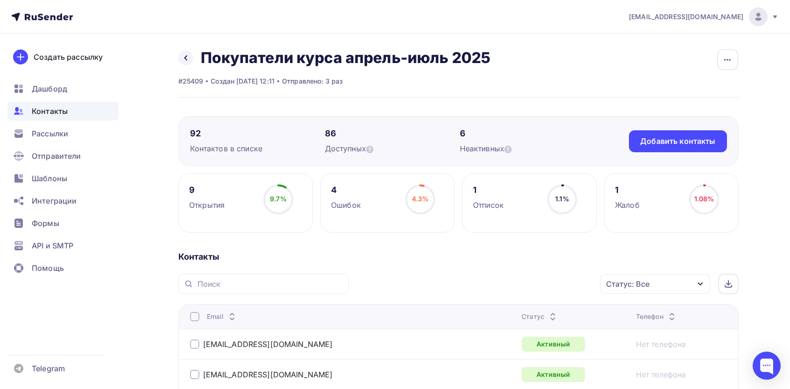
click at [630, 288] on div "Статус: Все" at bounding box center [627, 283] width 43 height 11
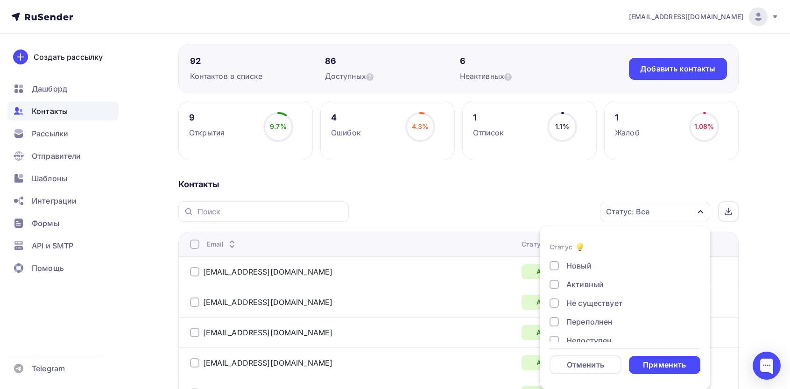
click at [574, 310] on div "Новый Активный Не существует Переполнен Недоступен Отписан Отписан вручную Жало…" at bounding box center [625, 331] width 151 height 142
click at [584, 313] on div "Новый Активный Не существует Переполнен Недоступен Отписан Отписан вручную Жало…" at bounding box center [625, 331] width 151 height 142
click at [587, 306] on div "Не существует" at bounding box center [595, 303] width 56 height 11
click at [580, 275] on div "Недоступен" at bounding box center [589, 273] width 45 height 11
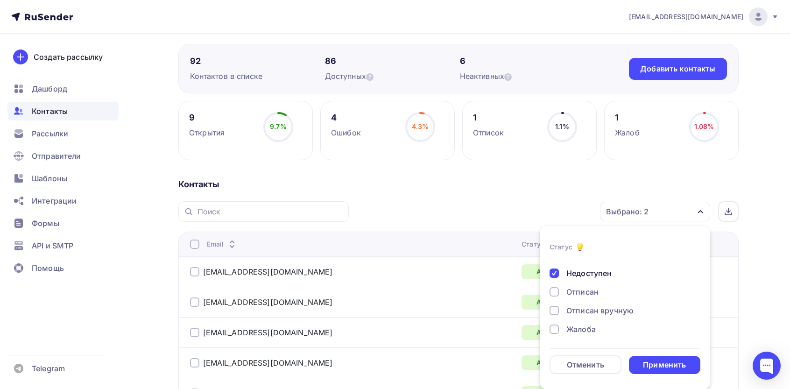
click at [575, 290] on div "Отписан" at bounding box center [583, 291] width 32 height 11
click at [575, 315] on div "Отписан вручную" at bounding box center [600, 310] width 67 height 11
click at [576, 332] on div "Жалоба" at bounding box center [581, 329] width 29 height 11
click at [654, 362] on div "Применить" at bounding box center [664, 365] width 43 height 11
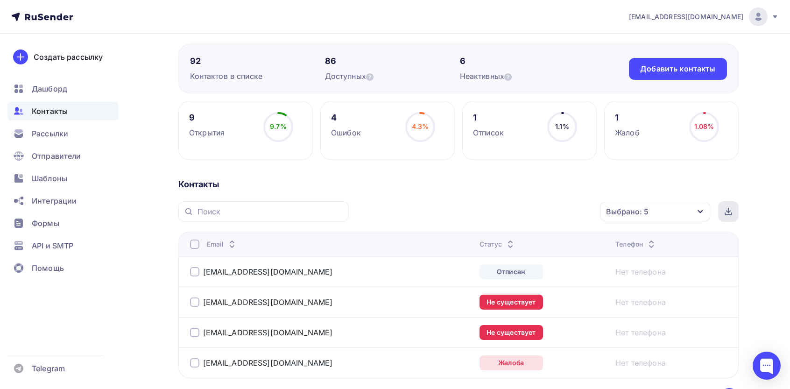
click at [733, 220] on div at bounding box center [728, 211] width 21 height 21
click at [48, 111] on span "Контакты" at bounding box center [50, 111] width 36 height 11
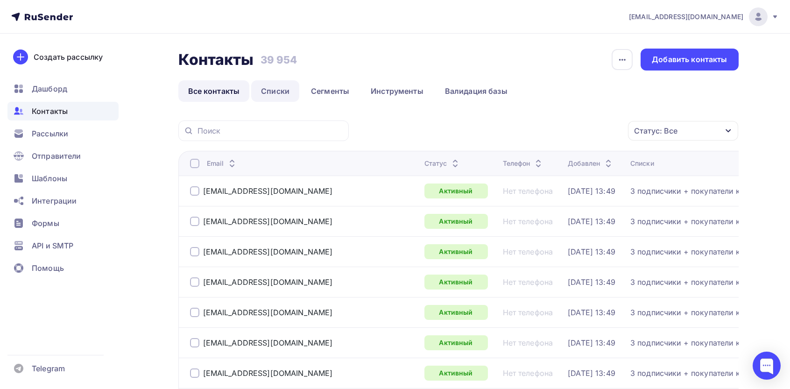
click at [278, 91] on link "Списки" at bounding box center [275, 90] width 48 height 21
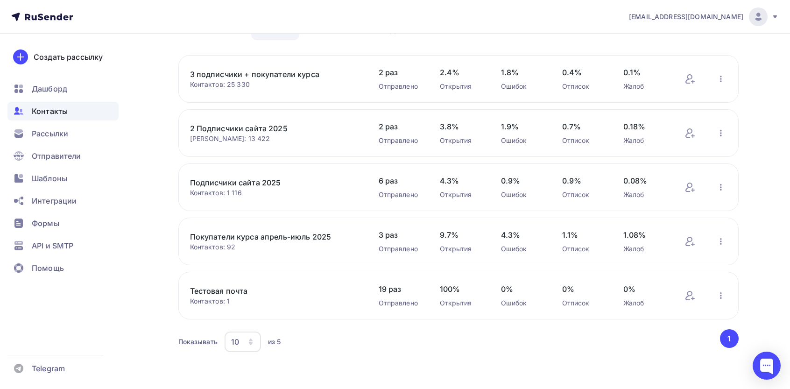
scroll to position [65, 0]
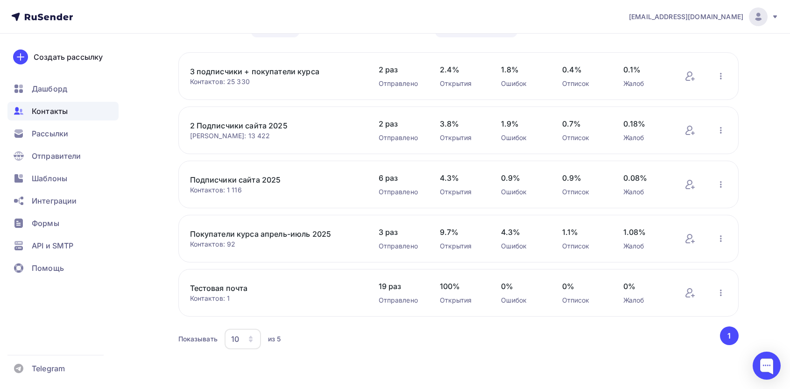
drag, startPoint x: 446, startPoint y: 30, endPoint x: 450, endPoint y: 34, distance: 5.6
click at [447, 31] on nav "kuzminykha.sagida1994@mail.ru Аккаунт Тарифы Выйти Создать рассылку Дашборд Кон…" at bounding box center [395, 17] width 790 height 34
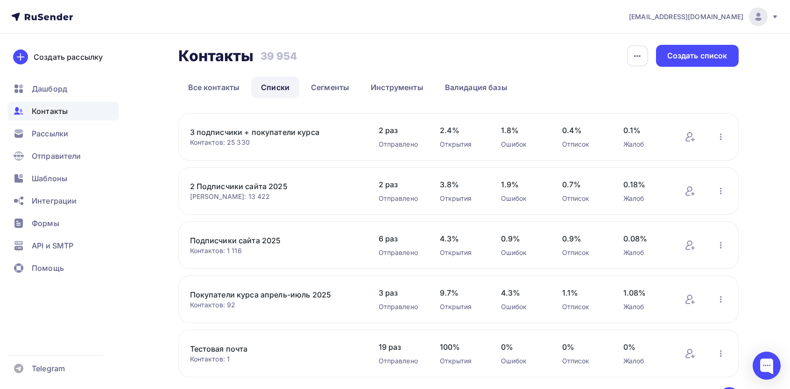
scroll to position [0, 0]
